Goal: Task Accomplishment & Management: Complete application form

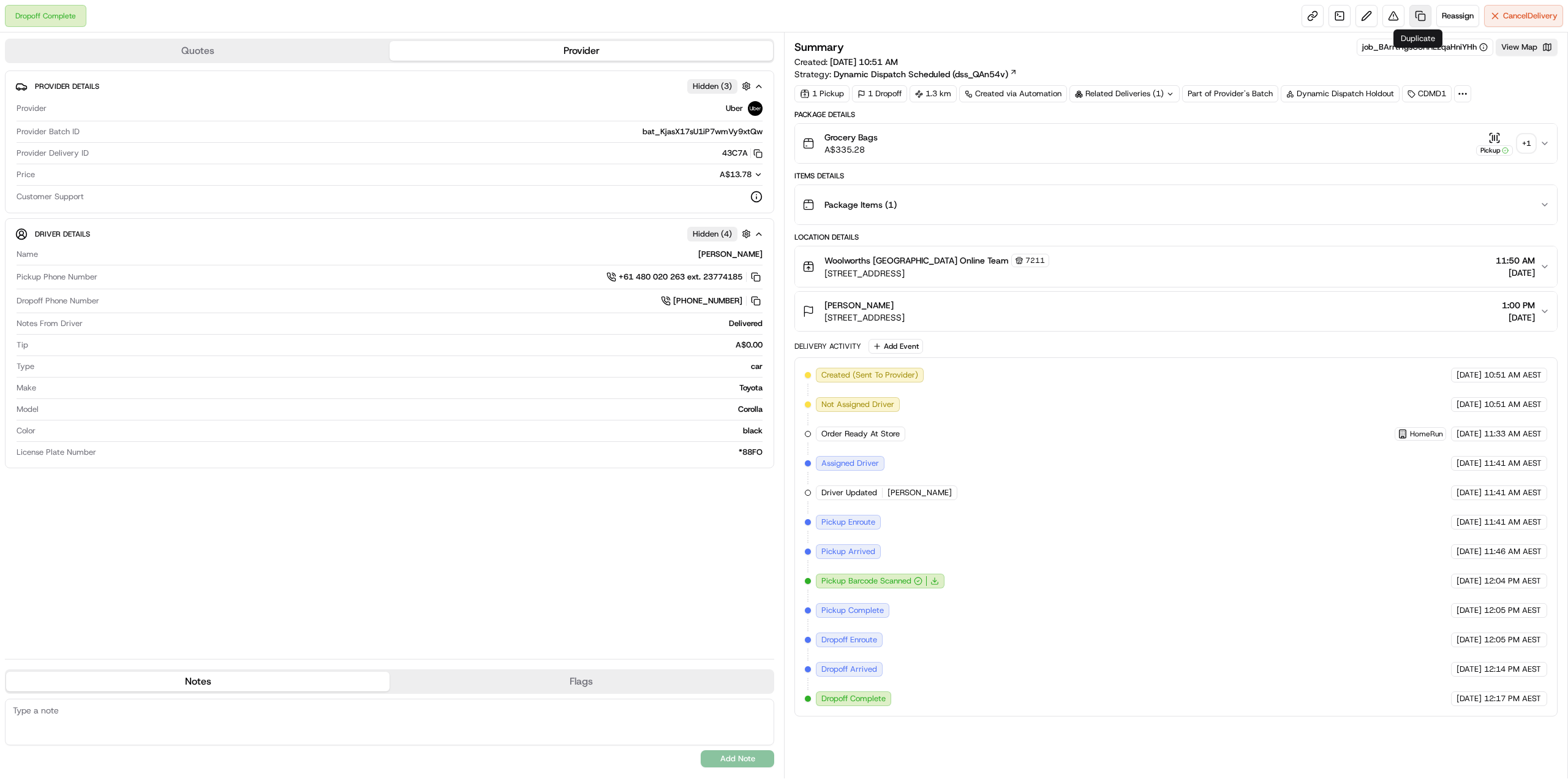
click at [1416, 11] on link at bounding box center [1421, 16] width 22 height 22
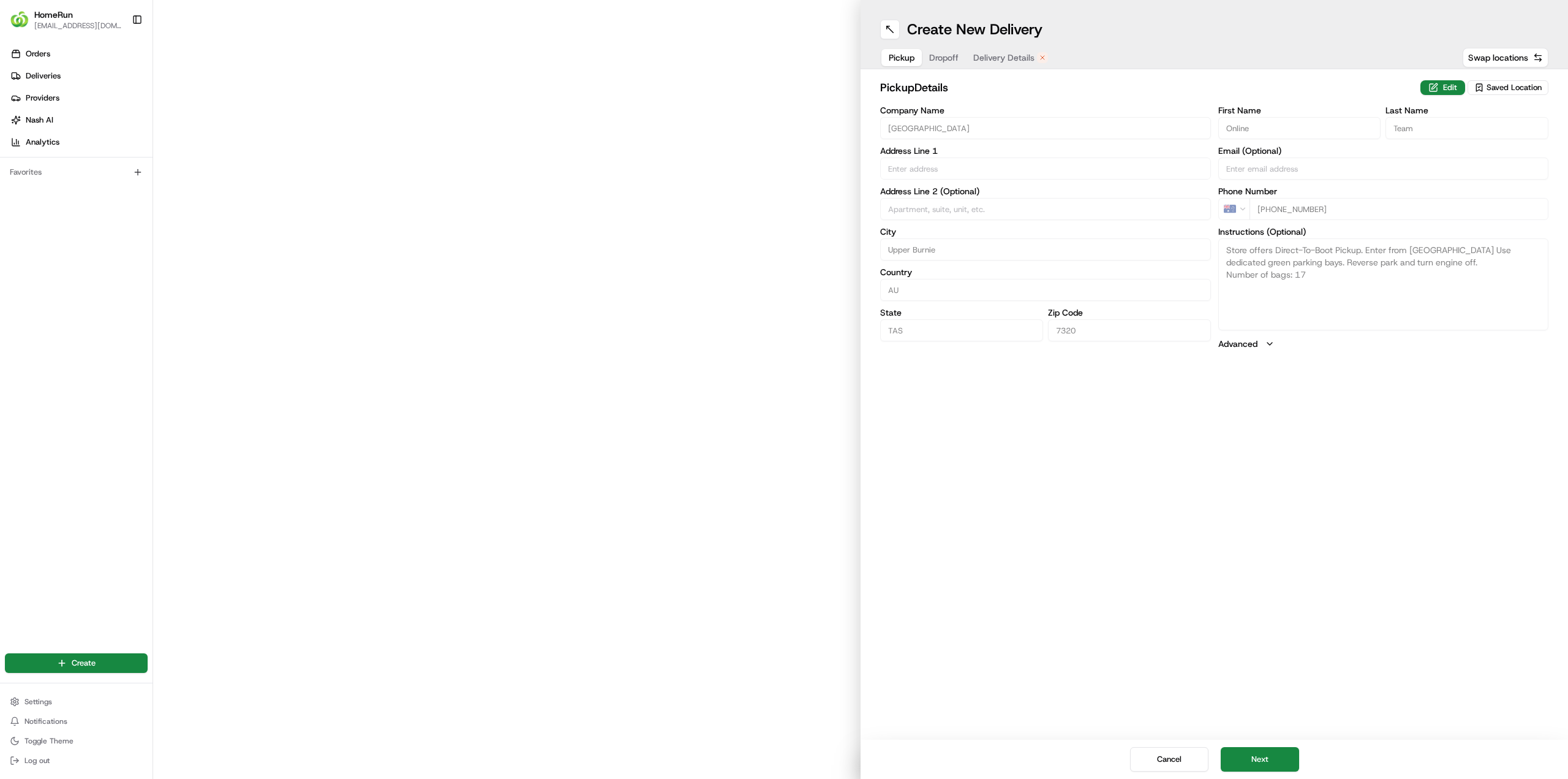
type input "230 Mount Street"
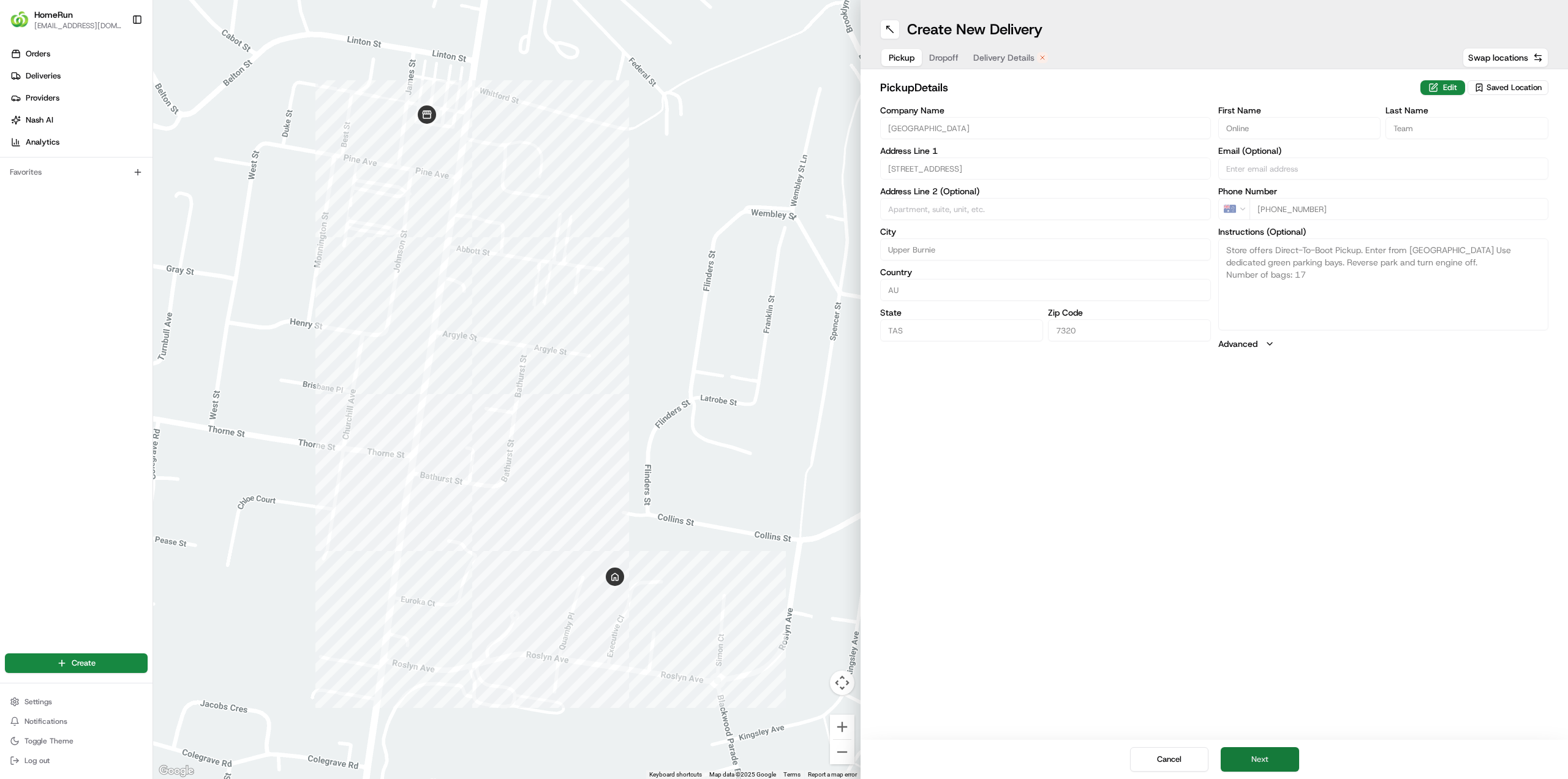
click at [1270, 758] on button "Next" at bounding box center [1260, 759] width 78 height 24
click at [1268, 756] on button "Next" at bounding box center [1260, 759] width 78 height 24
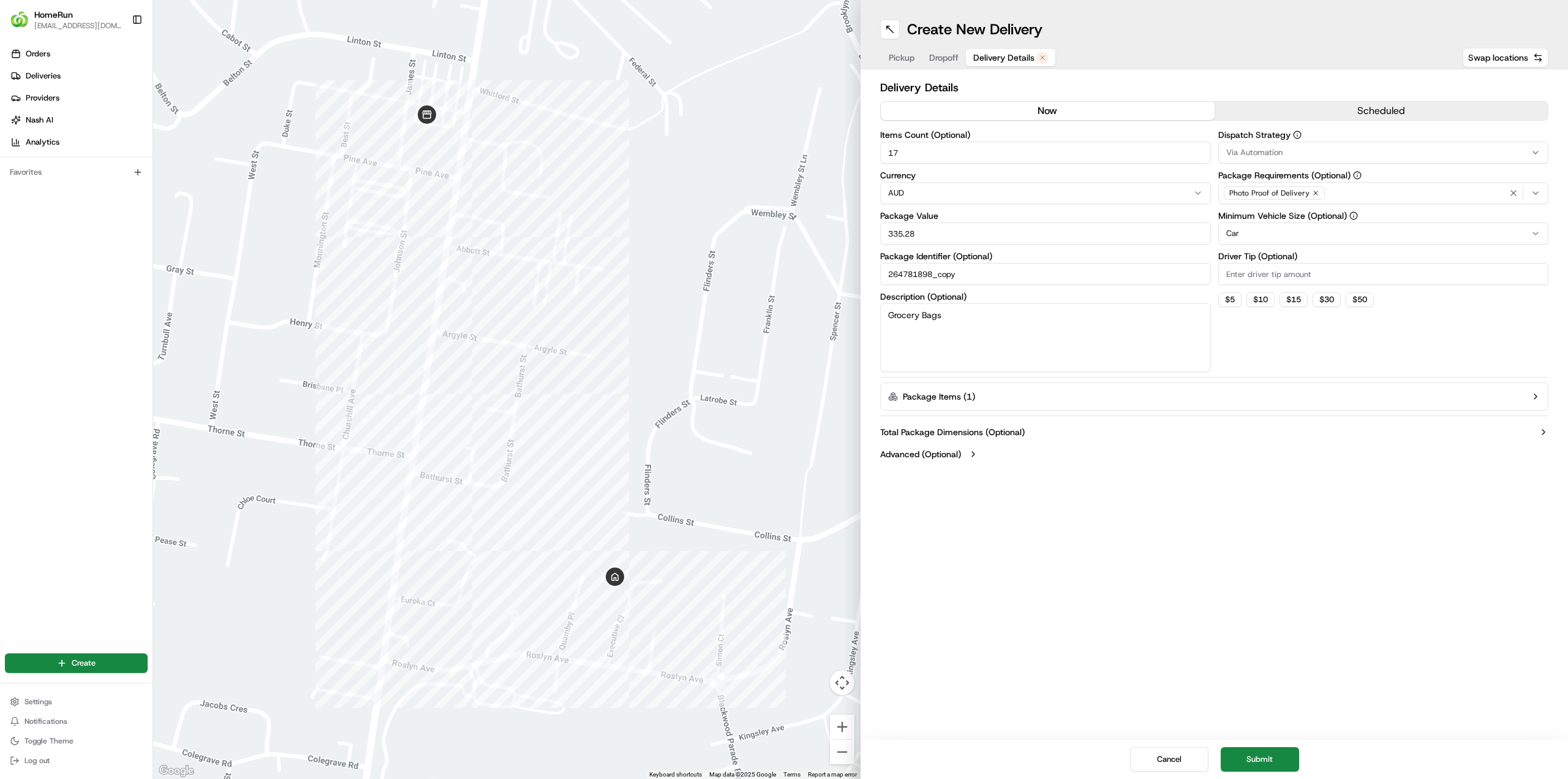
click at [993, 109] on button "now" at bounding box center [1047, 110] width 334 height 18
click at [1283, 755] on button "Submit" at bounding box center [1260, 759] width 78 height 24
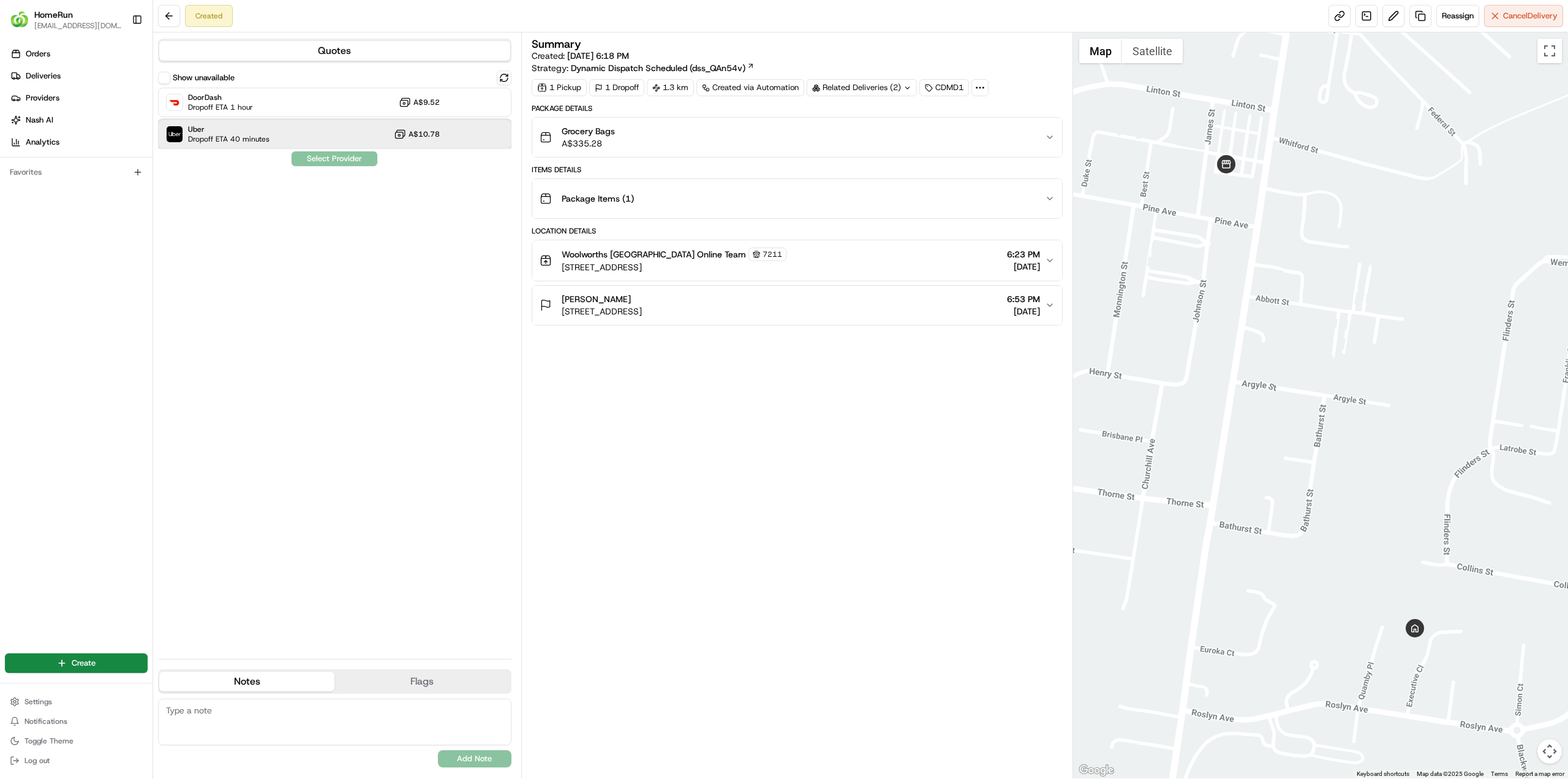
click at [266, 135] on span "Dropoff ETA 40 minutes" at bounding box center [229, 139] width 81 height 9
click at [316, 163] on button "Assign Provider" at bounding box center [334, 158] width 87 height 15
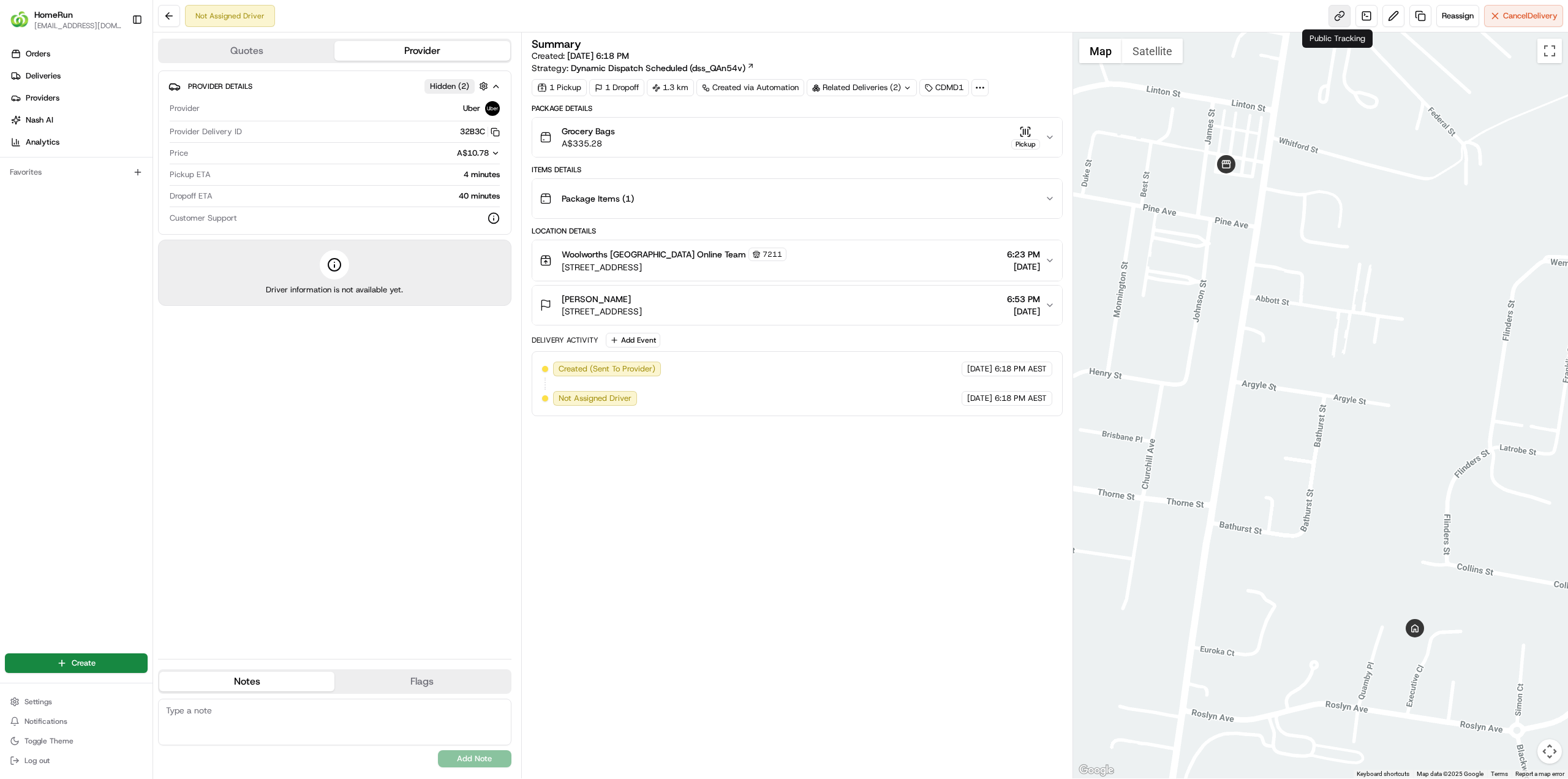
click at [1336, 16] on link at bounding box center [1340, 16] width 22 height 22
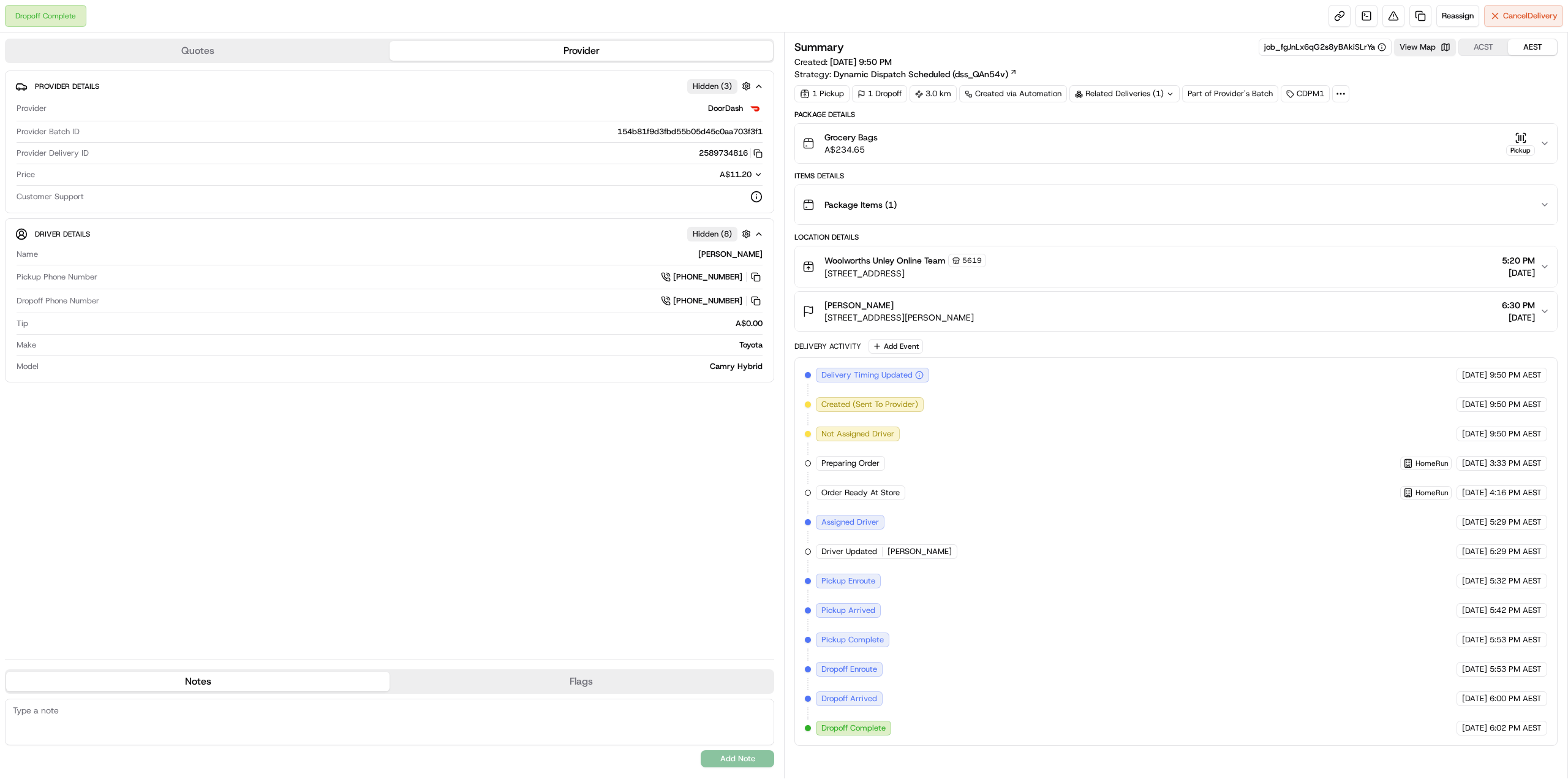
click at [1540, 132] on button "Grocery Bags A$234.65 Pickup" at bounding box center [1176, 142] width 762 height 39
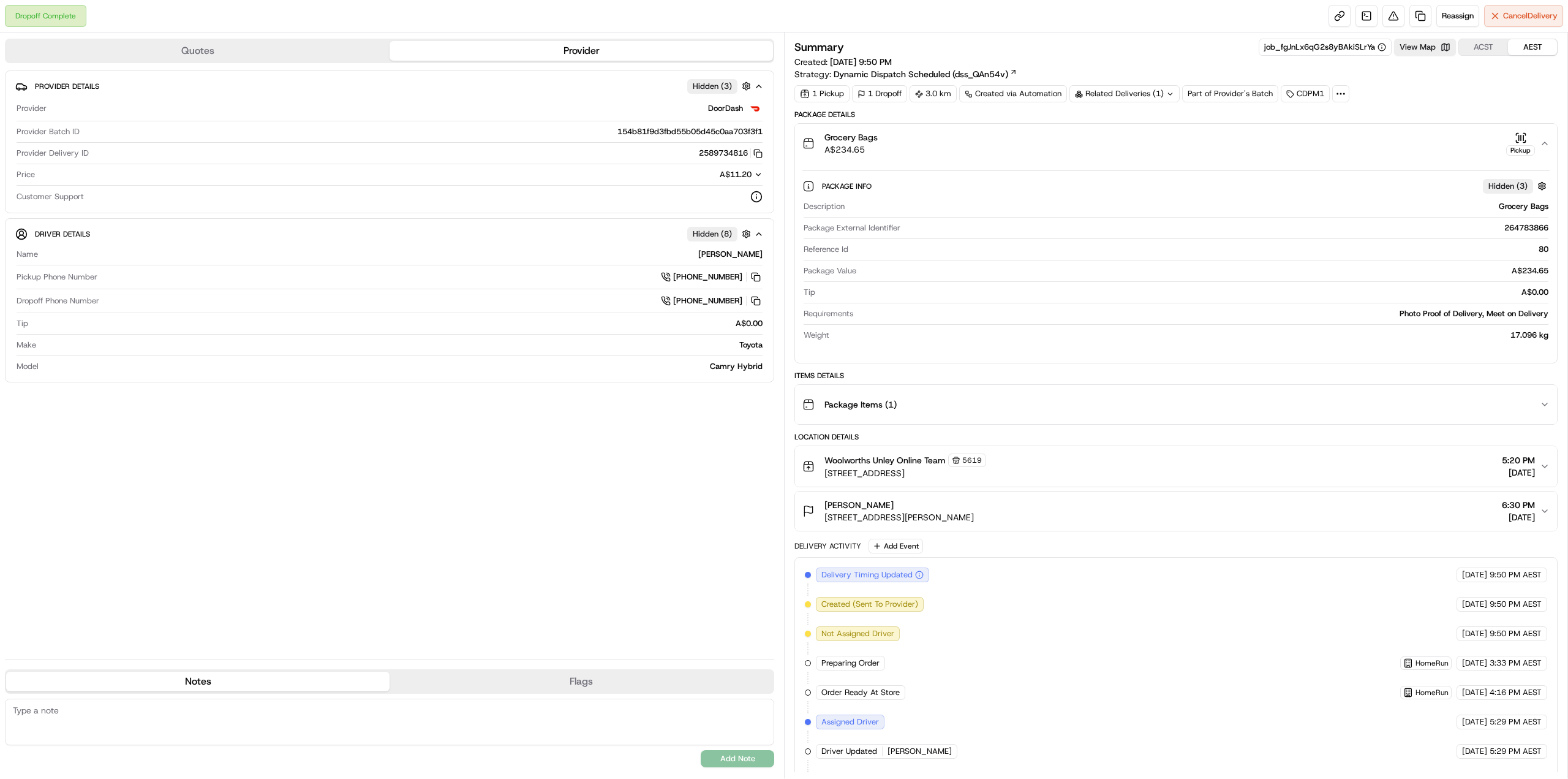
click at [1540, 132] on button "Grocery Bags A$234.65 Pickup" at bounding box center [1176, 142] width 762 height 39
